Goal: Find specific page/section: Find specific page/section

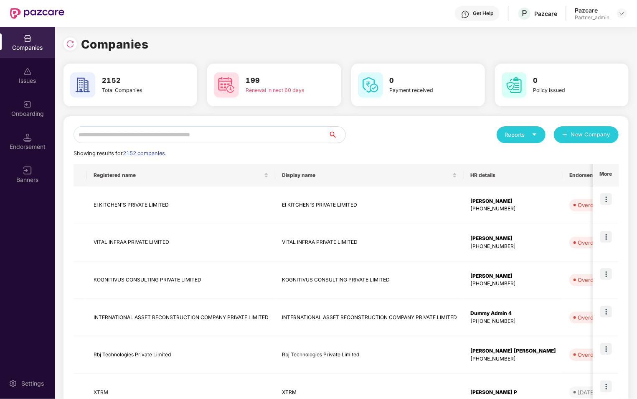
click at [130, 135] on input "text" at bounding box center [201, 134] width 255 height 17
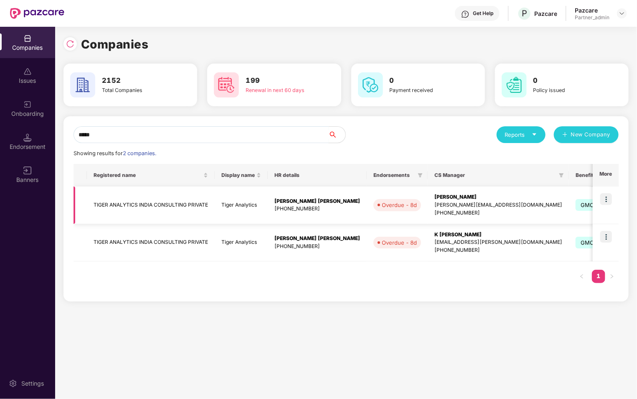
type input "*****"
click at [608, 199] on img at bounding box center [606, 199] width 12 height 12
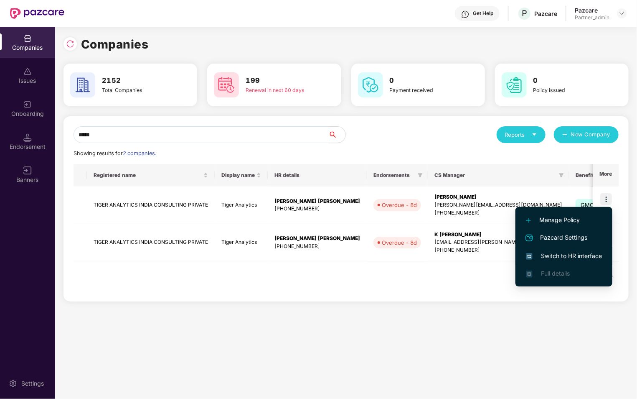
click at [559, 257] on span "Switch to HR interface" at bounding box center [564, 255] width 76 height 9
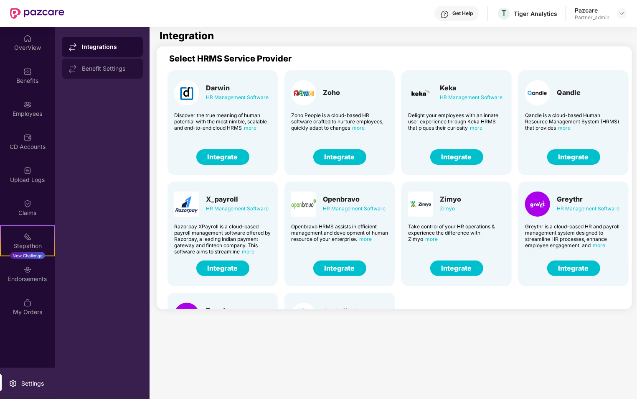
click at [111, 67] on div "Benefit Settings" at bounding box center [109, 68] width 54 height 7
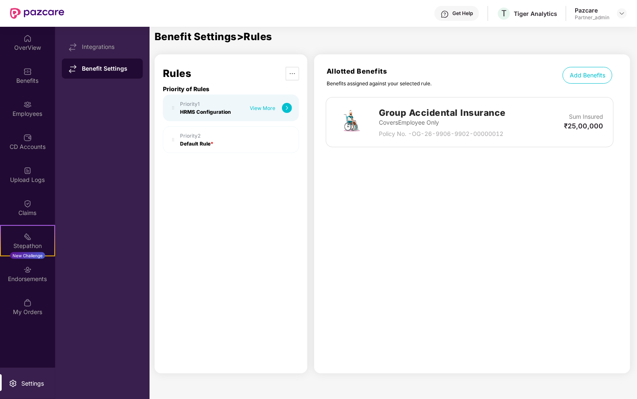
click at [270, 105] on div "View More" at bounding box center [262, 108] width 25 height 6
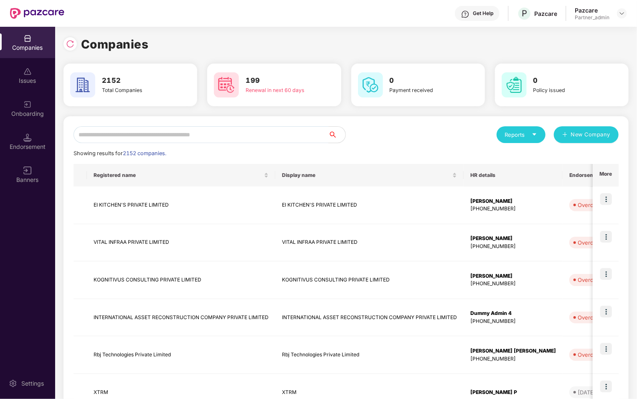
click at [41, 129] on div "Endorsement" at bounding box center [27, 141] width 55 height 31
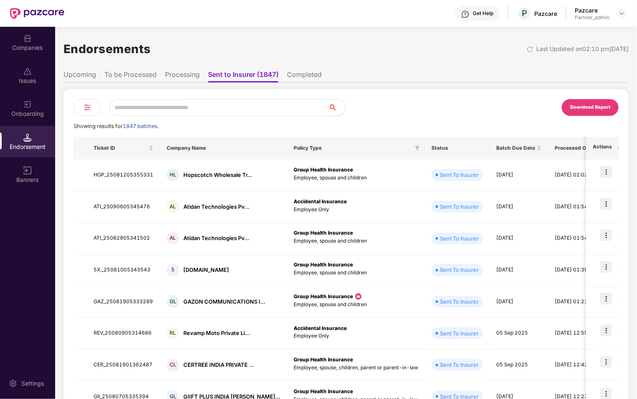
click at [138, 77] on li "To be Processed" at bounding box center [130, 76] width 52 height 12
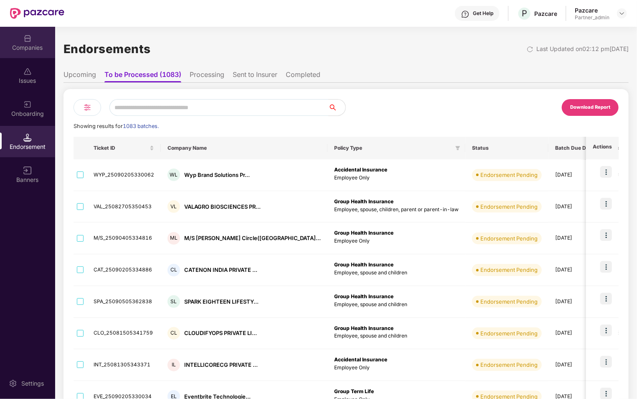
click at [34, 48] on div "Companies" at bounding box center [27, 47] width 55 height 8
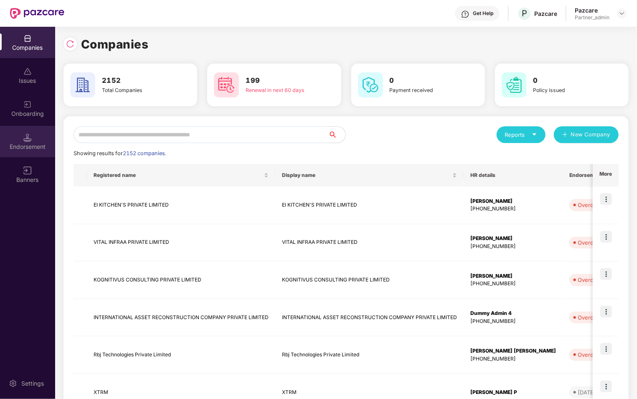
click at [40, 137] on div "Endorsement" at bounding box center [27, 141] width 55 height 31
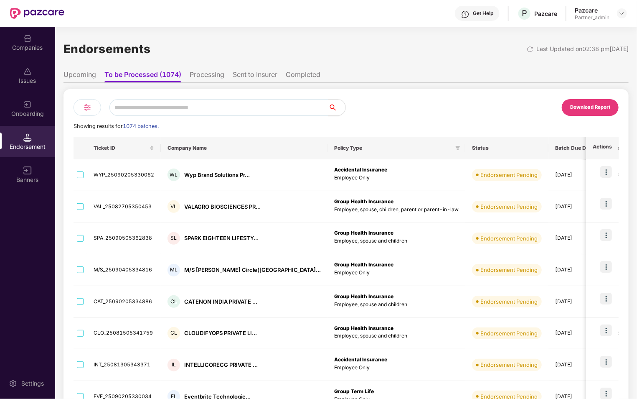
click at [89, 106] on img at bounding box center [87, 107] width 10 height 10
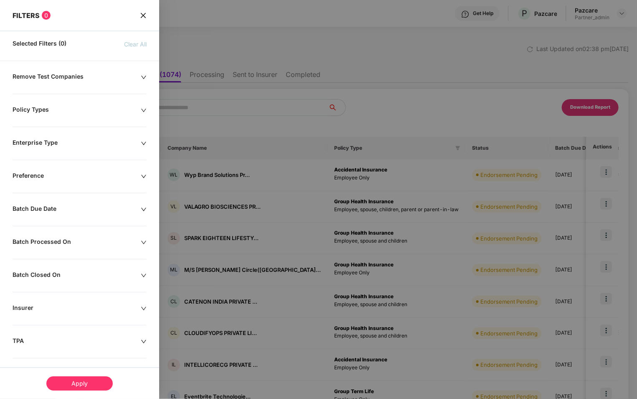
scroll to position [70, 0]
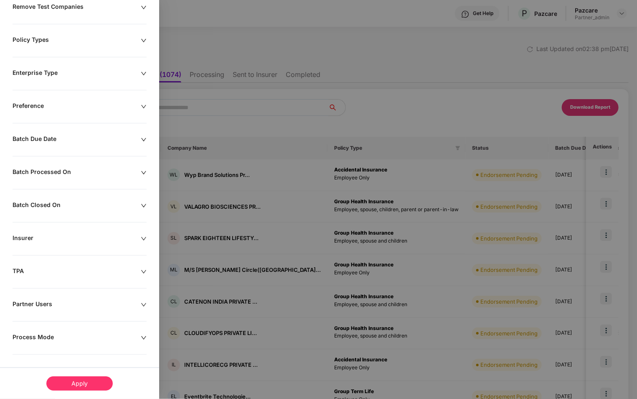
click at [89, 242] on div "Insurer" at bounding box center [77, 238] width 128 height 9
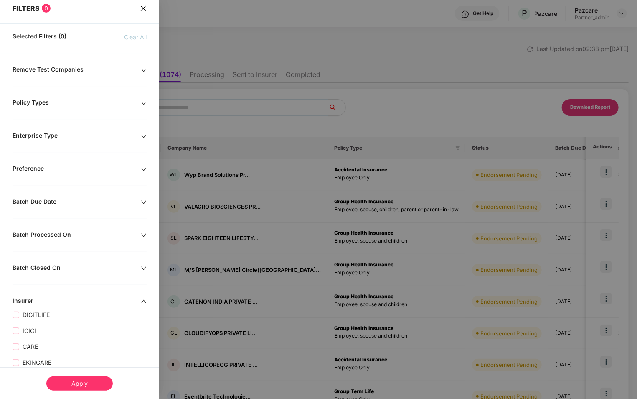
scroll to position [0, 0]
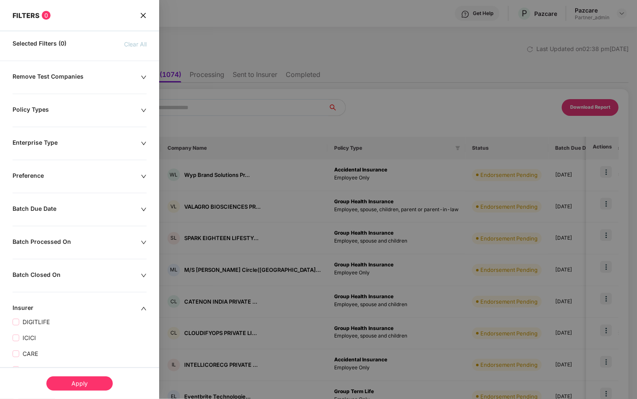
click at [145, 13] on icon "close" at bounding box center [143, 15] width 5 height 5
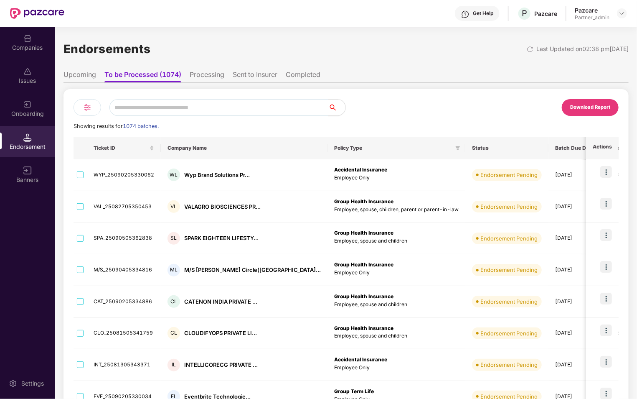
click at [35, 47] on div "Companies" at bounding box center [27, 47] width 55 height 8
